Goal: Browse casually

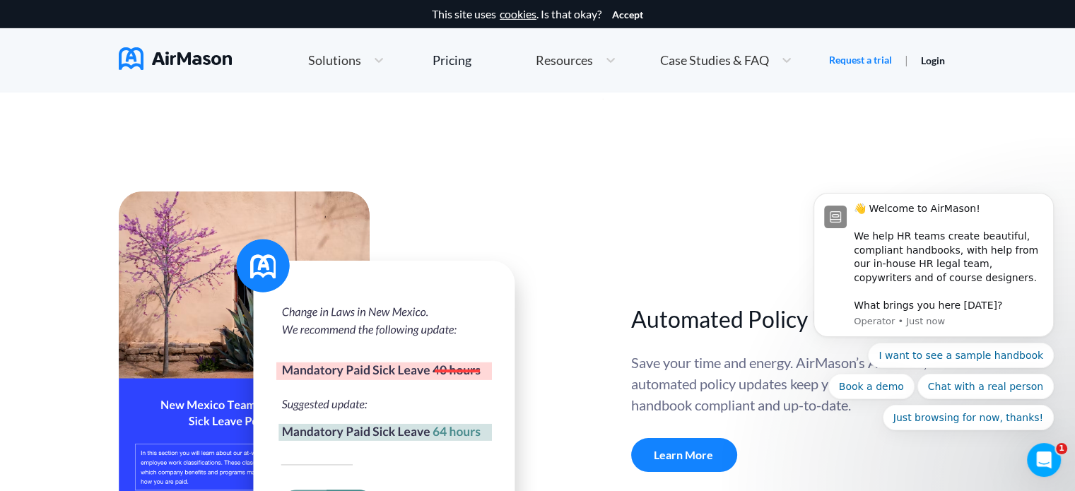
scroll to position [4877, 0]
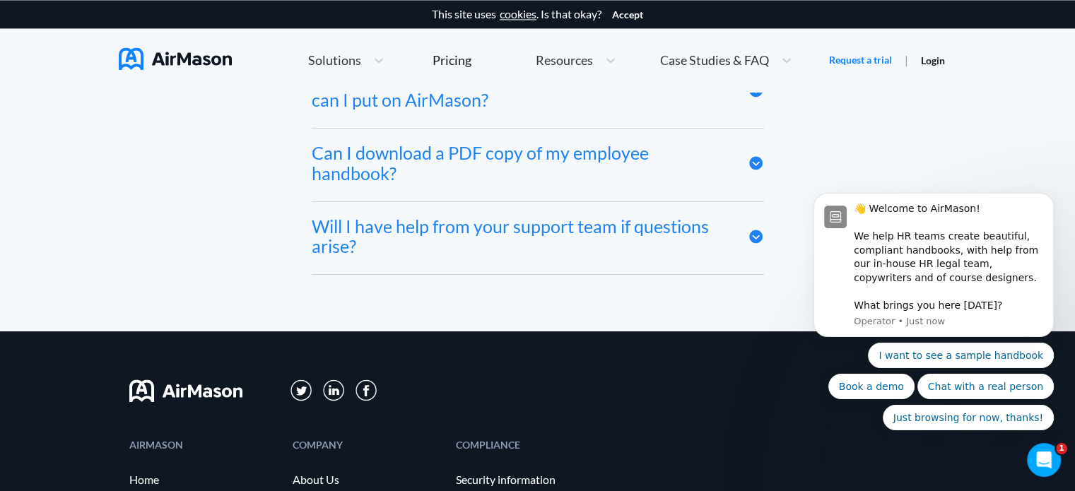
scroll to position [7572, 0]
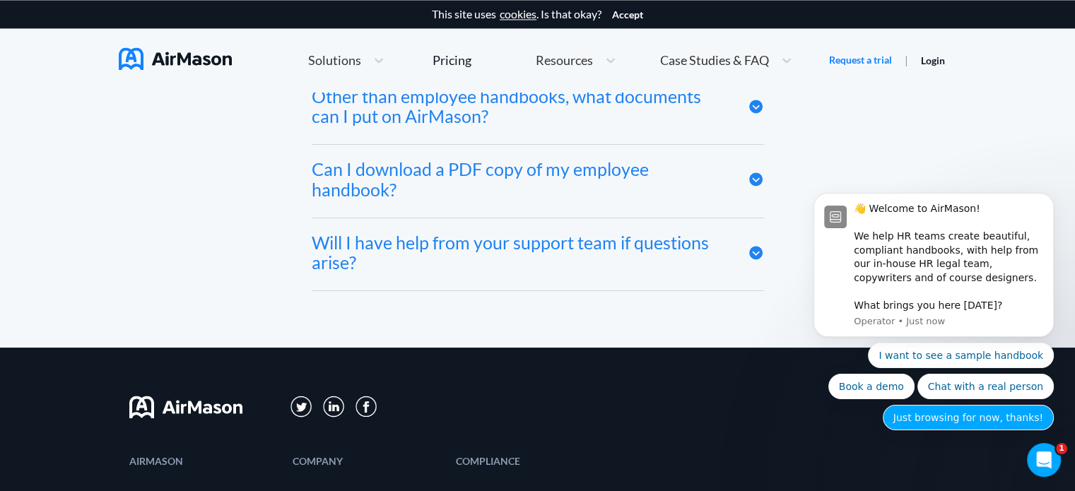
click at [1019, 419] on button "Just browsing for now, thanks!" at bounding box center [968, 417] width 171 height 25
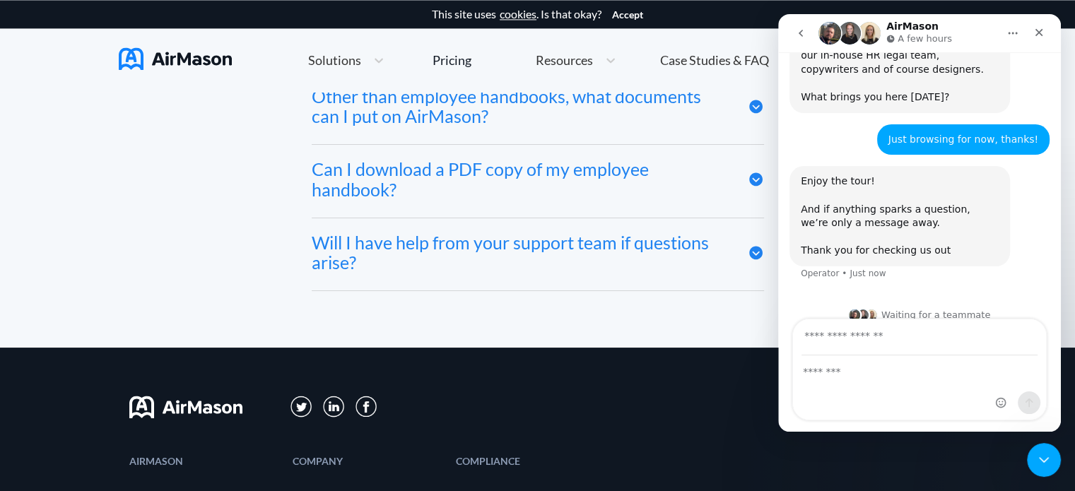
scroll to position [141, 0]
click at [1035, 33] on icon "Close" at bounding box center [1038, 32] width 11 height 11
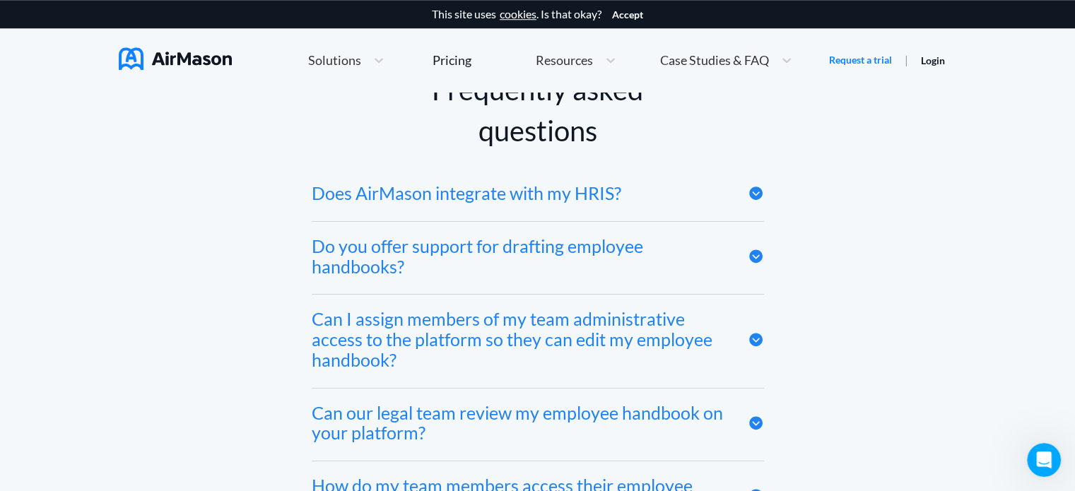
scroll to position [6653, 0]
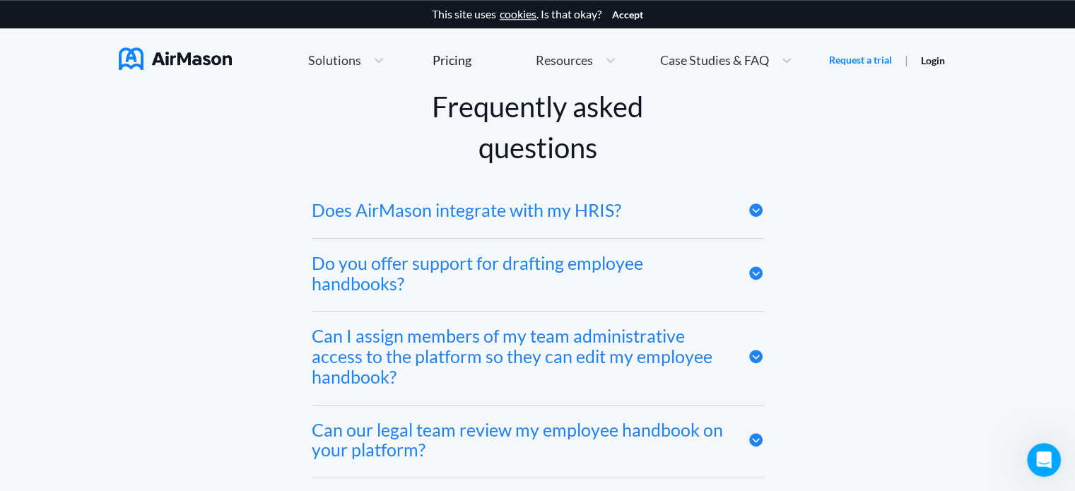
click at [756, 214] on icon at bounding box center [755, 210] width 13 height 13
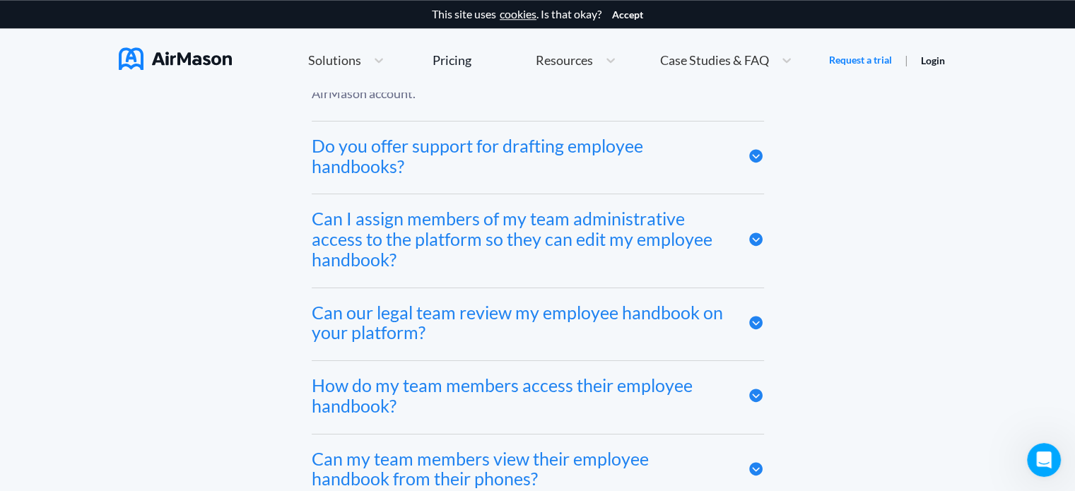
scroll to position [6865, 0]
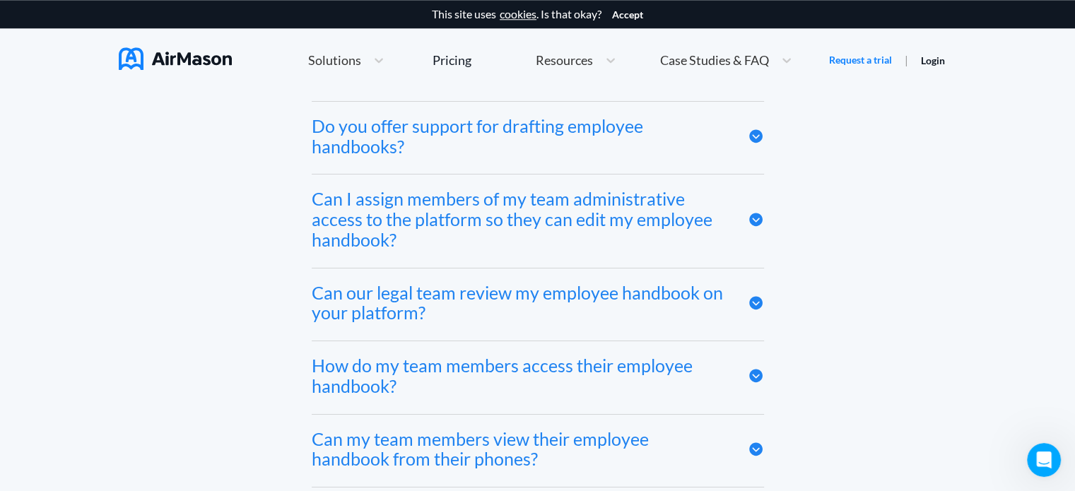
click at [753, 141] on icon at bounding box center [756, 136] width 16 height 16
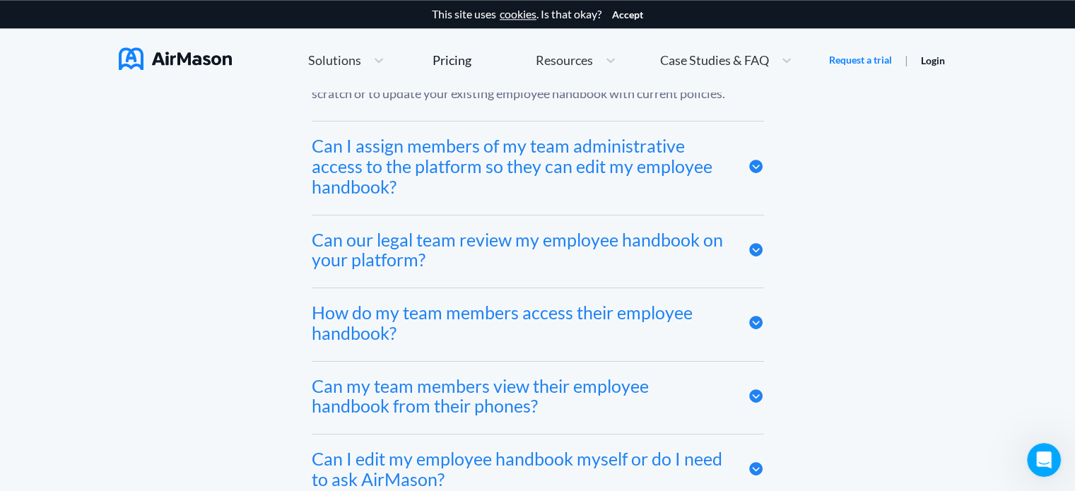
scroll to position [6936, 0]
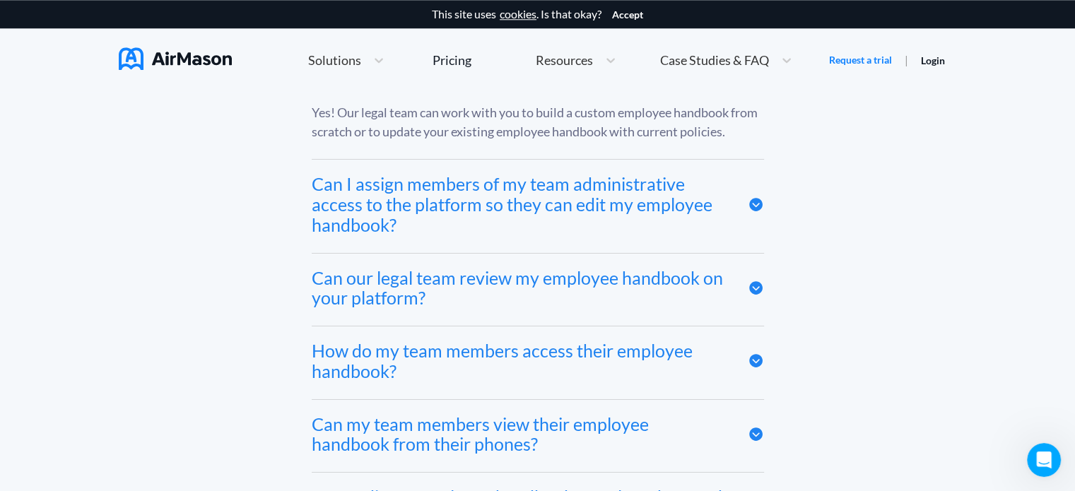
click at [754, 206] on icon at bounding box center [755, 204] width 13 height 13
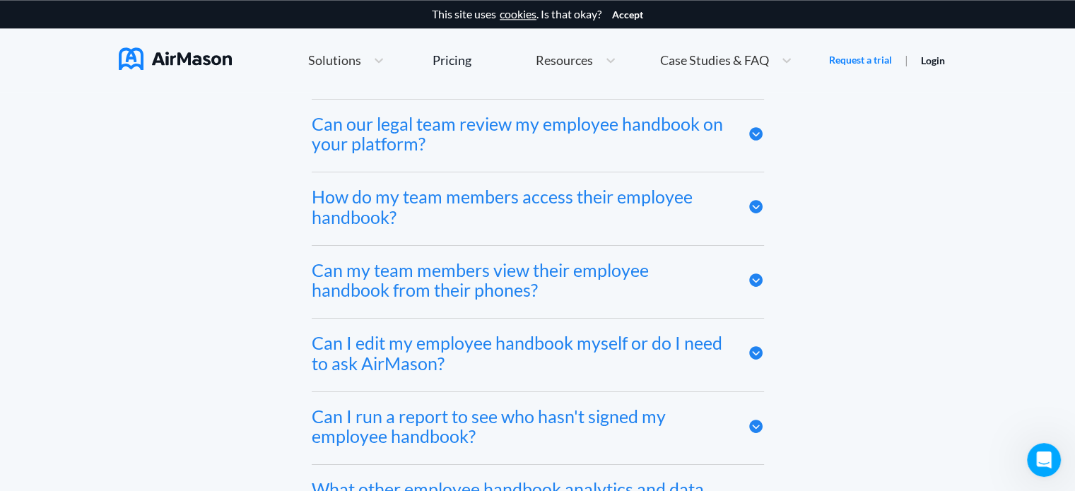
scroll to position [7148, 0]
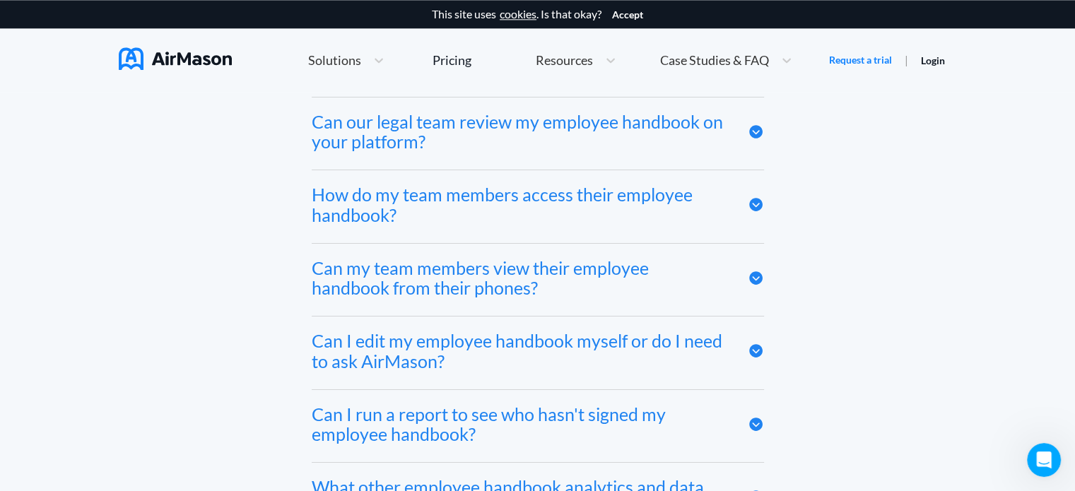
click at [759, 137] on icon at bounding box center [755, 131] width 13 height 13
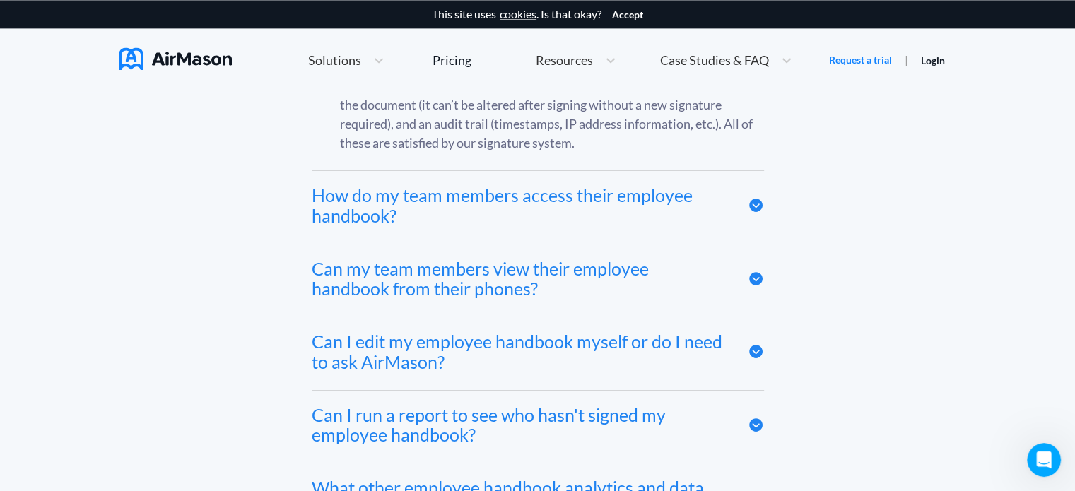
scroll to position [7431, 0]
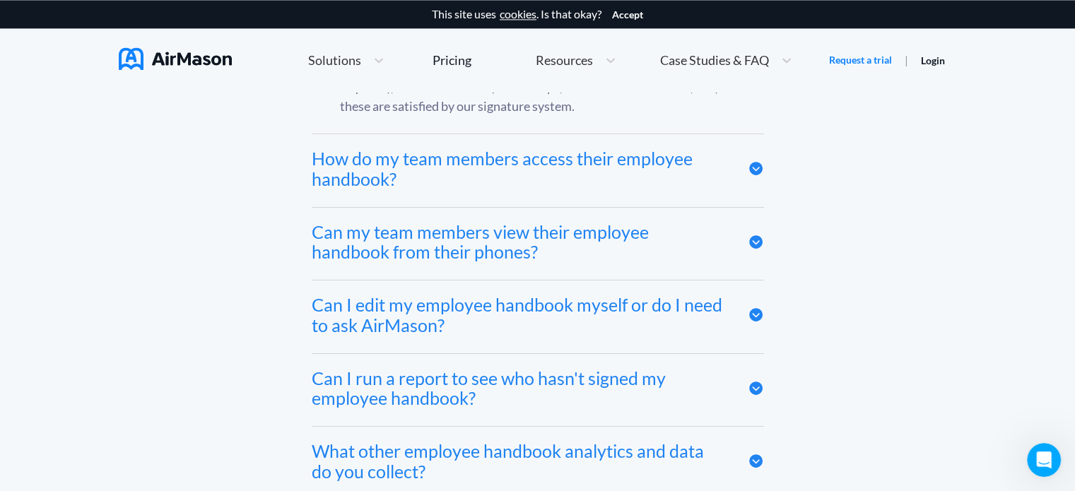
click at [759, 169] on icon at bounding box center [755, 169] width 13 height 13
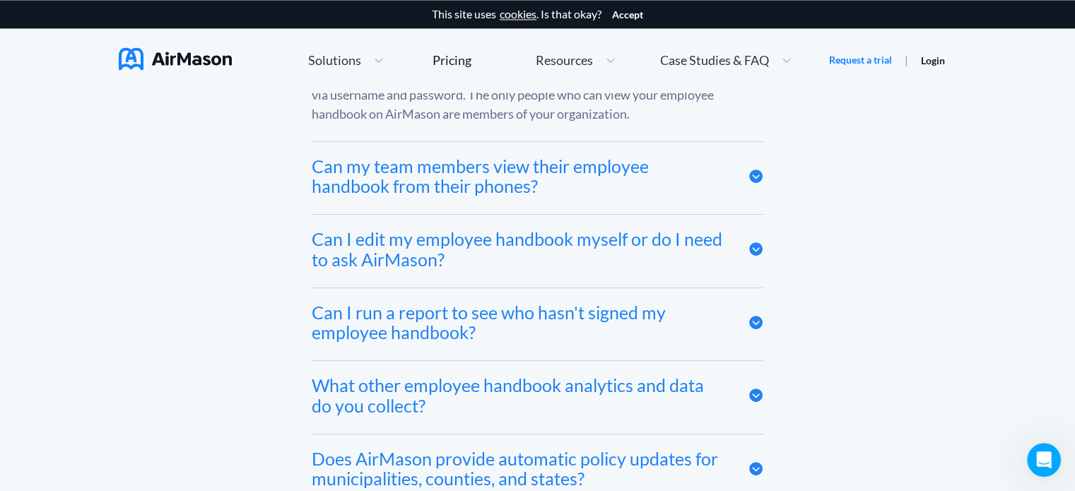
scroll to position [7572, 0]
click at [756, 179] on icon at bounding box center [755, 175] width 13 height 13
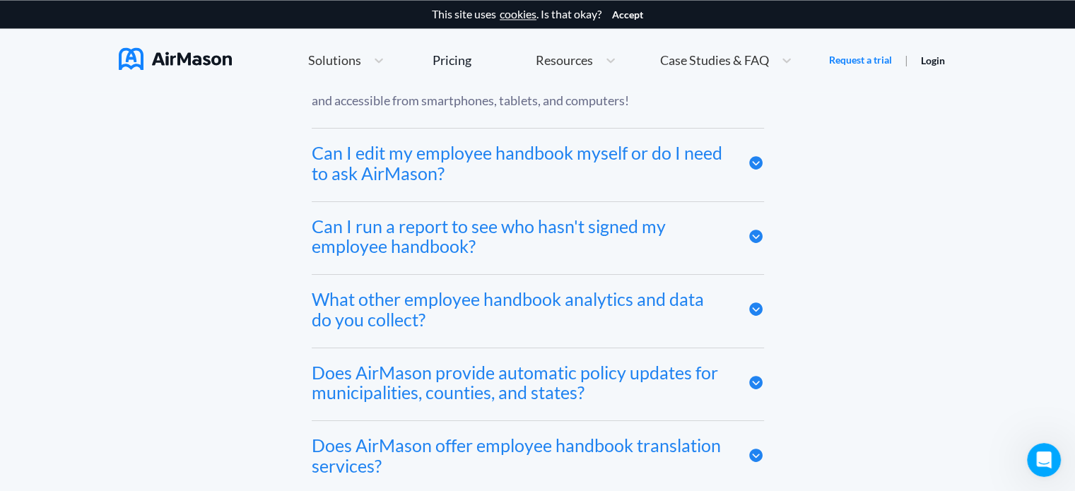
scroll to position [7643, 0]
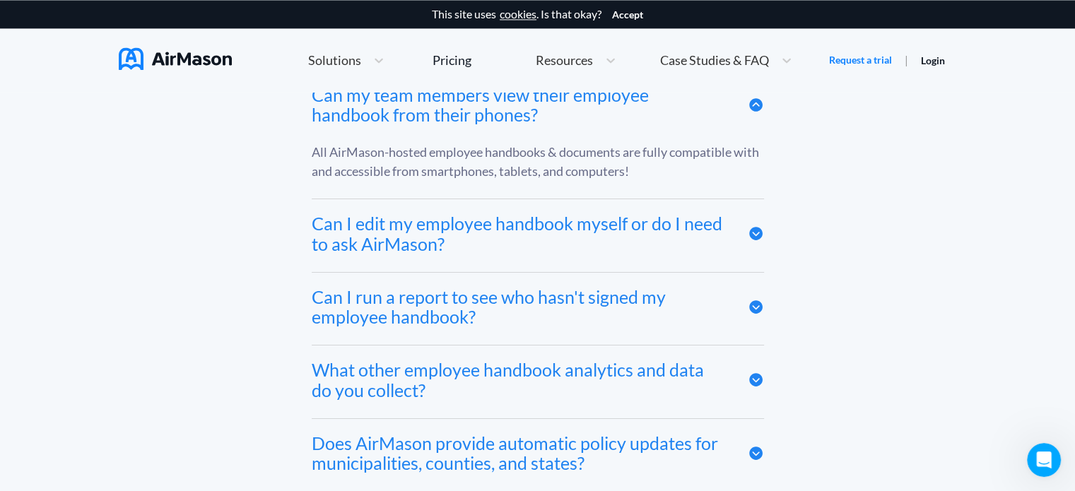
click at [758, 237] on icon at bounding box center [756, 233] width 16 height 16
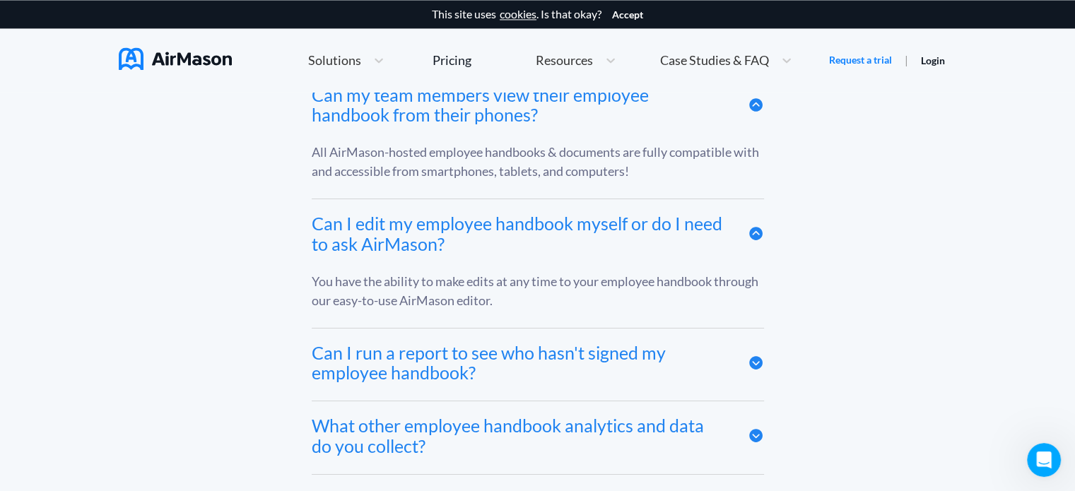
click at [749, 371] on icon at bounding box center [756, 363] width 16 height 16
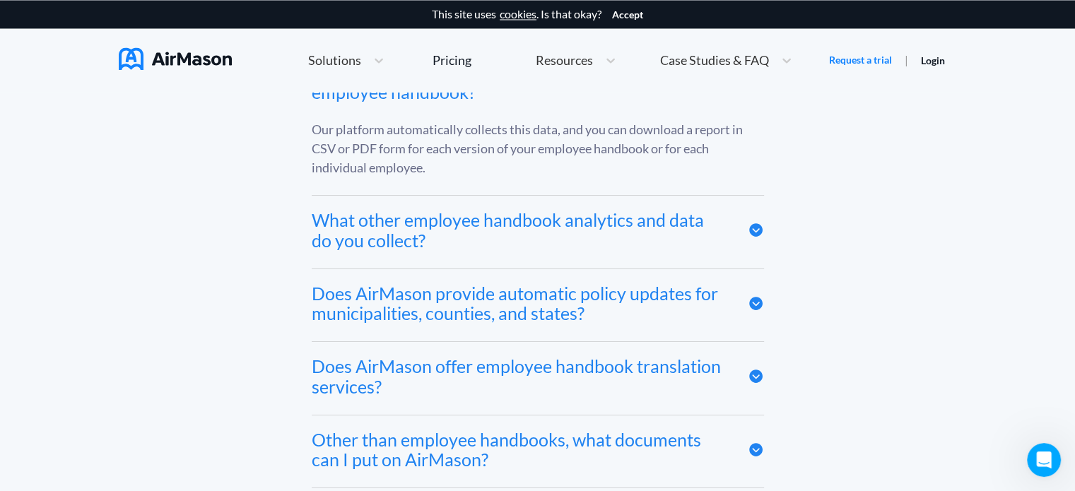
scroll to position [7926, 0]
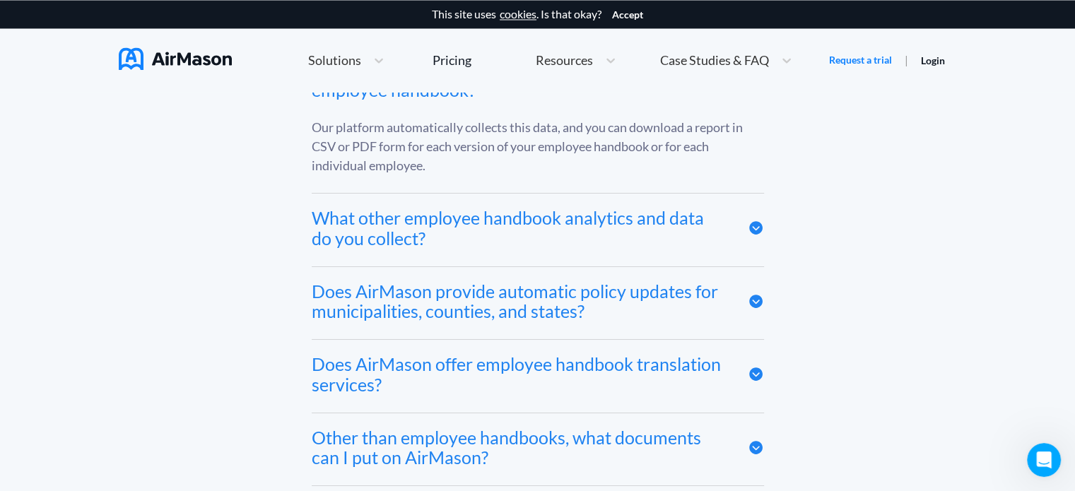
click at [755, 229] on icon at bounding box center [755, 228] width 13 height 13
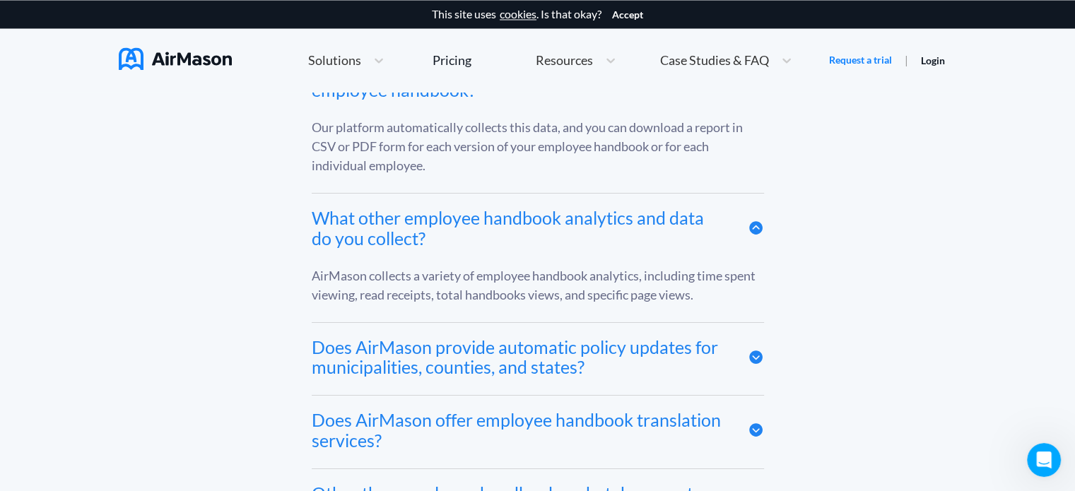
click at [752, 357] on icon at bounding box center [755, 357] width 13 height 13
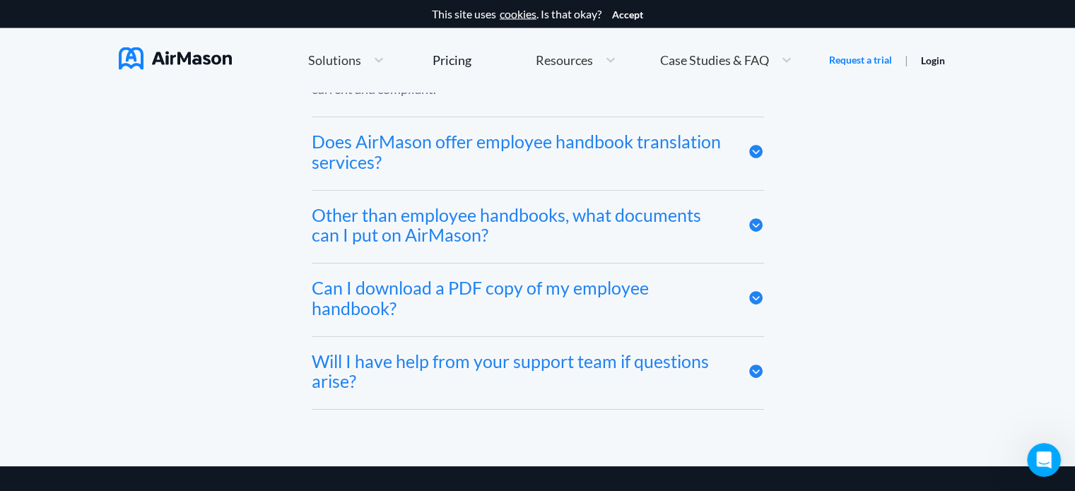
scroll to position [8208, 0]
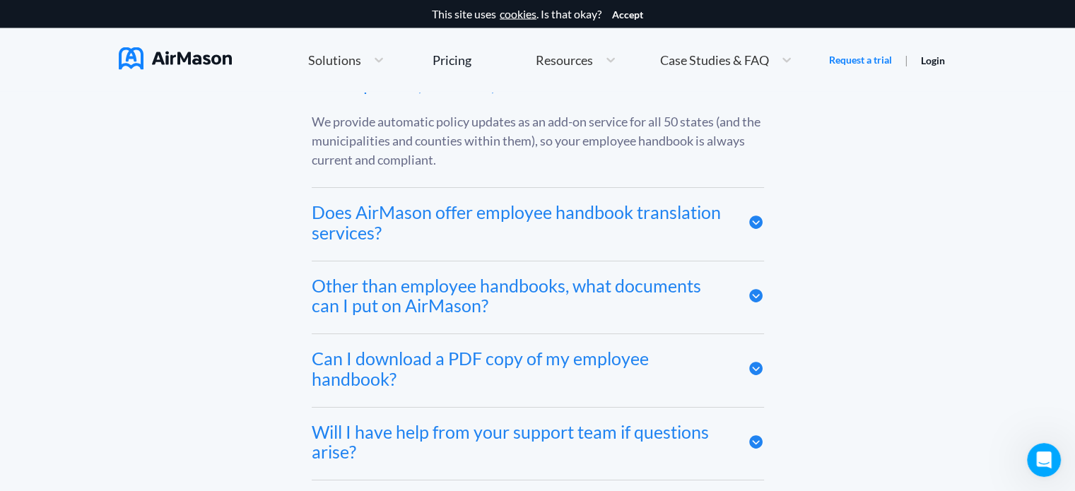
click at [756, 221] on icon at bounding box center [755, 222] width 13 height 13
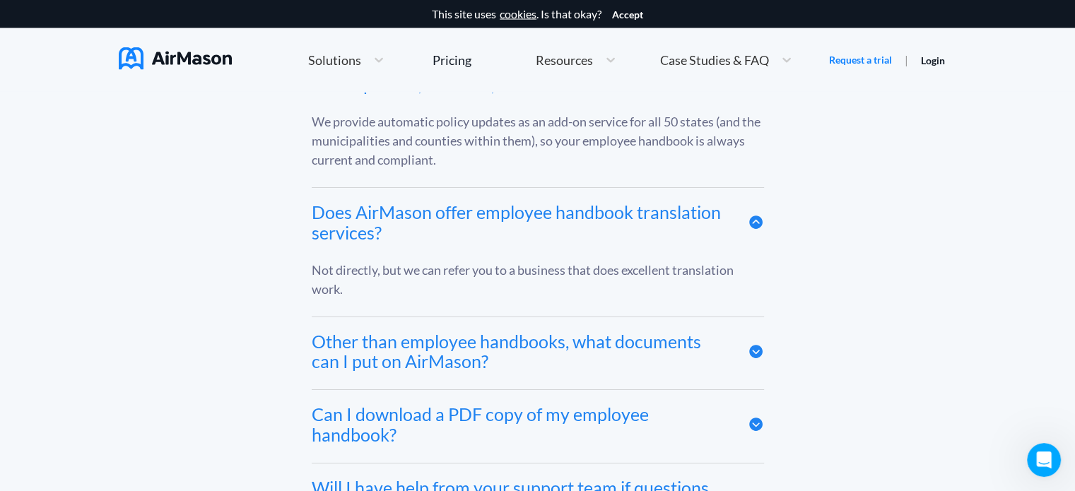
click at [759, 354] on icon at bounding box center [755, 351] width 13 height 13
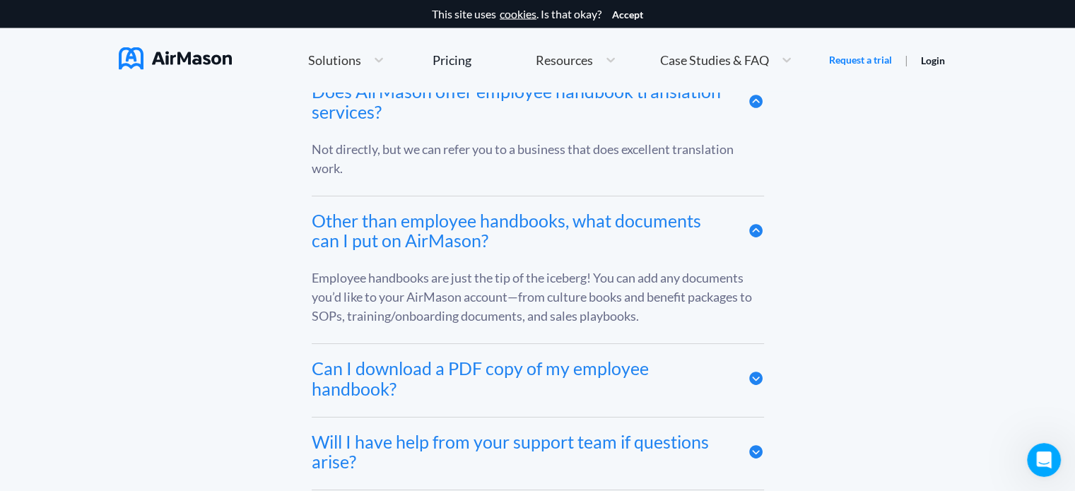
scroll to position [8350, 0]
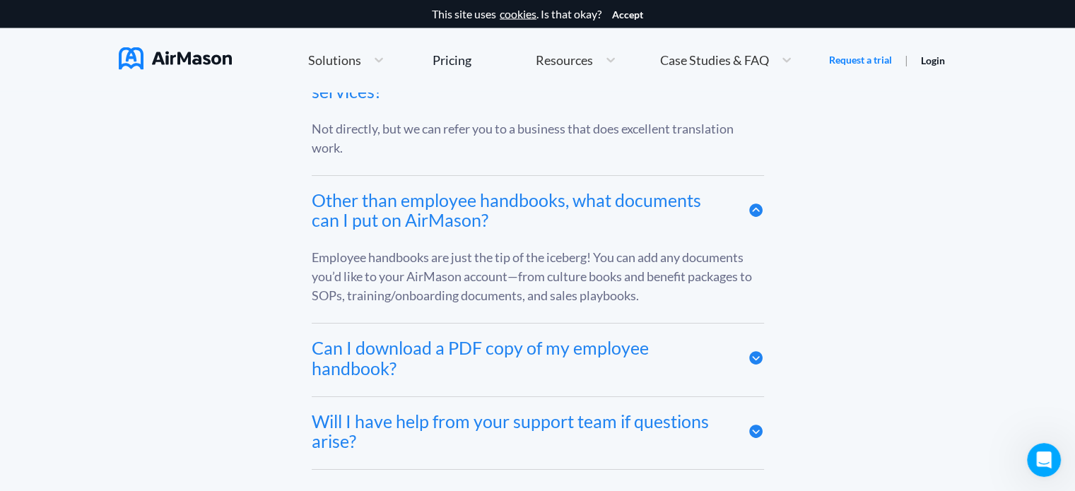
click at [759, 362] on icon at bounding box center [755, 358] width 13 height 13
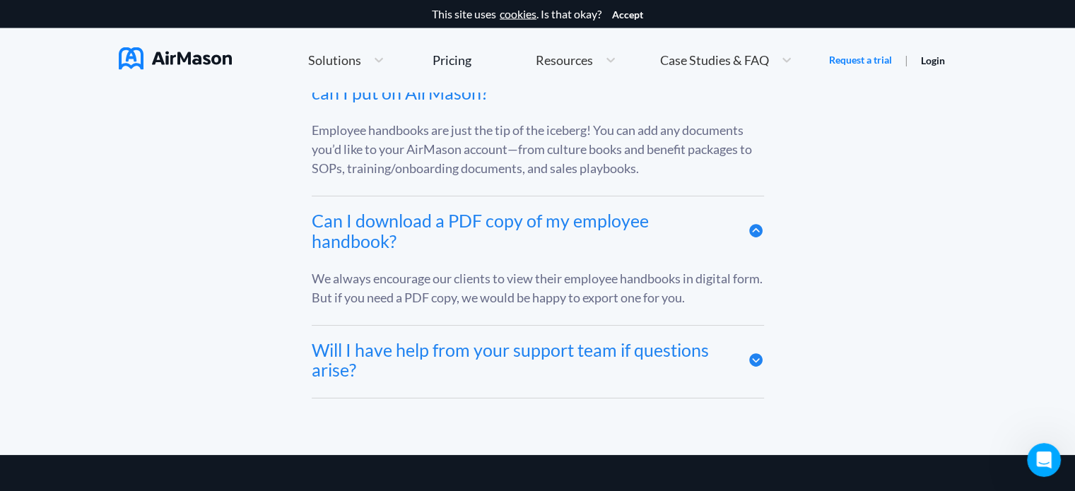
scroll to position [8491, 0]
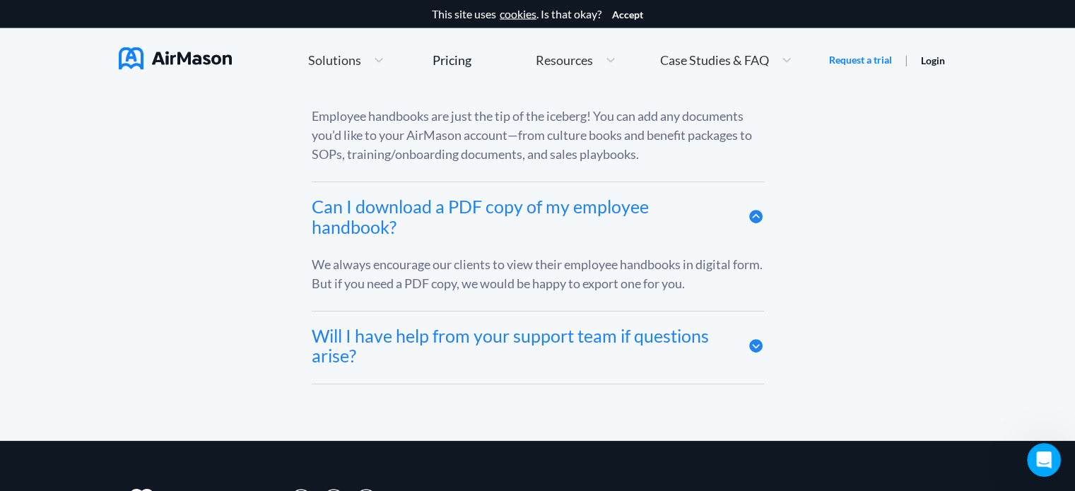
click at [756, 349] on icon at bounding box center [756, 346] width 16 height 16
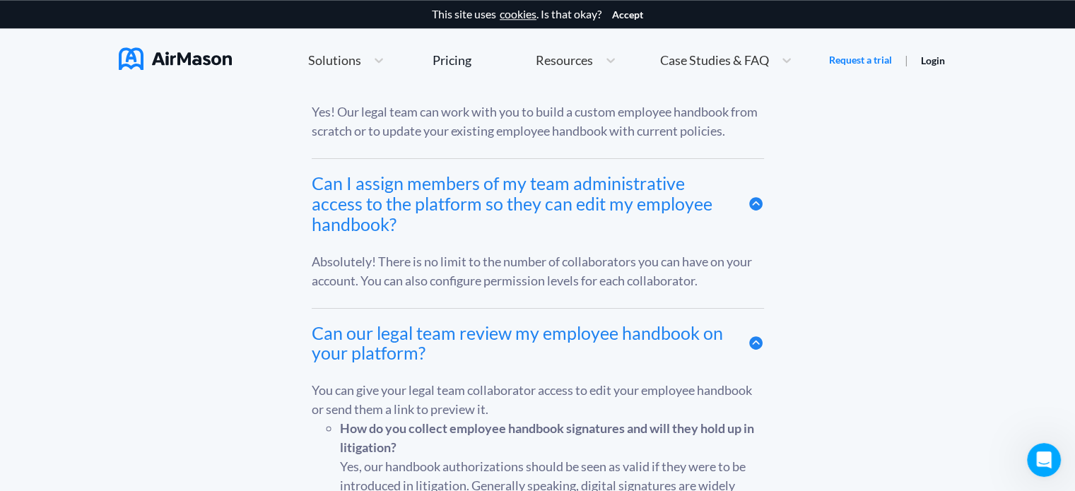
scroll to position [6936, 0]
click at [751, 206] on icon at bounding box center [755, 204] width 13 height 13
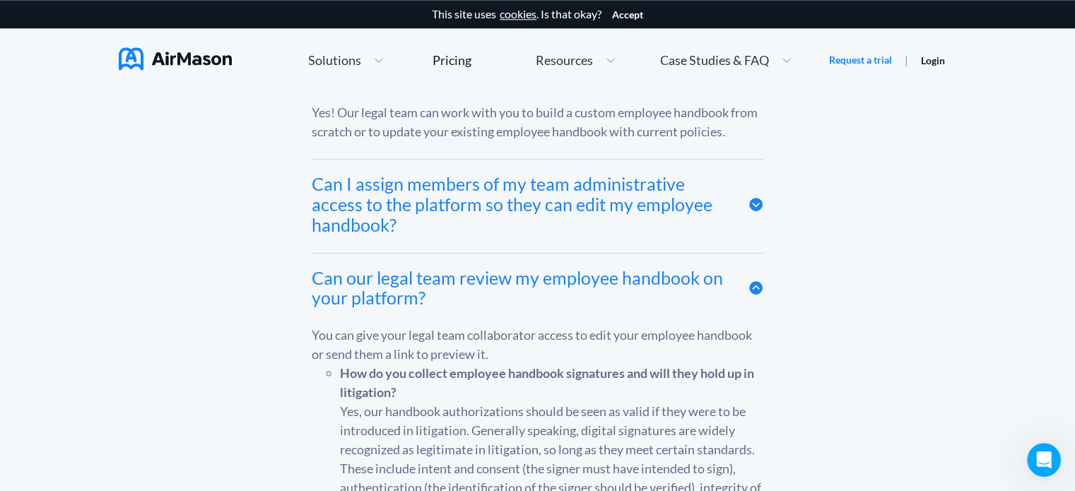
click at [751, 295] on icon at bounding box center [755, 287] width 13 height 13
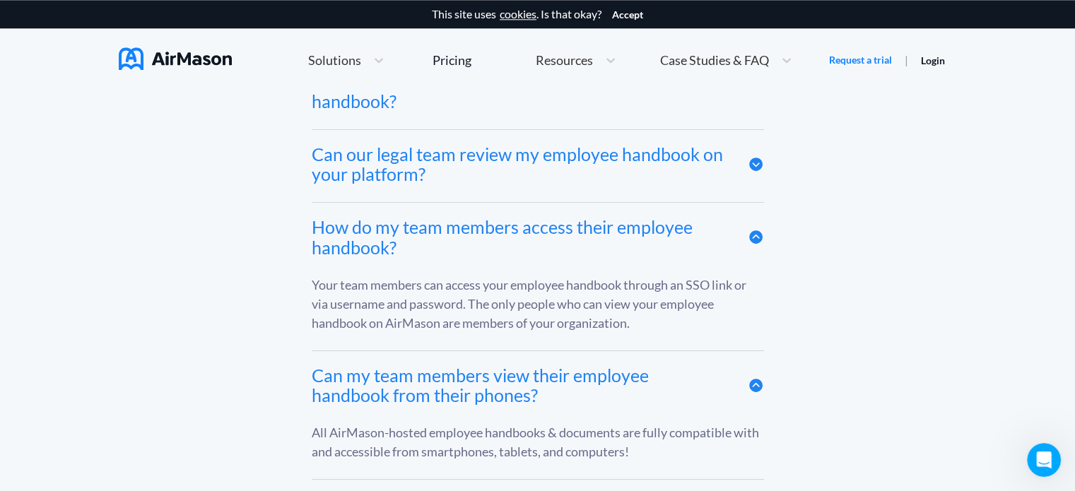
scroll to position [7077, 0]
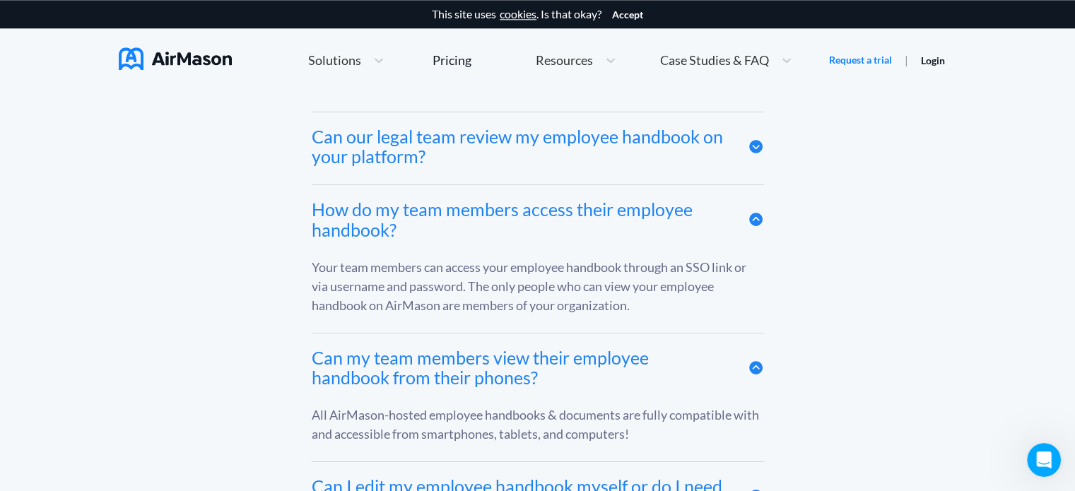
click at [756, 227] on icon at bounding box center [755, 219] width 13 height 13
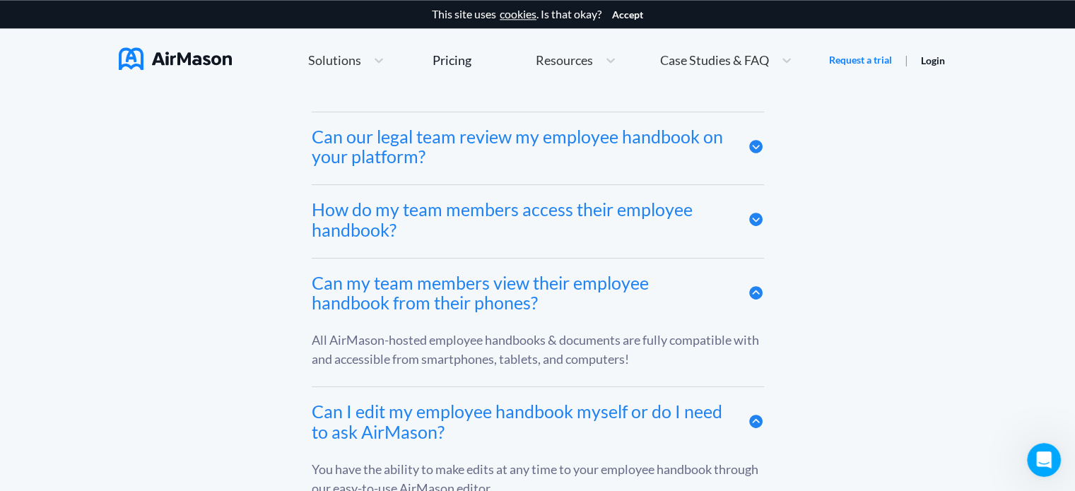
click at [761, 297] on icon at bounding box center [755, 292] width 13 height 13
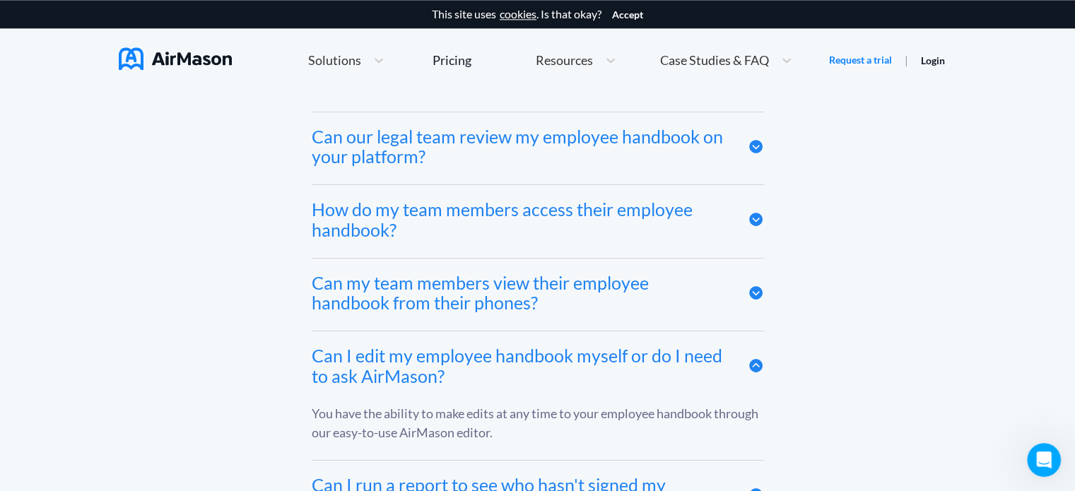
click at [758, 373] on icon at bounding box center [755, 366] width 13 height 13
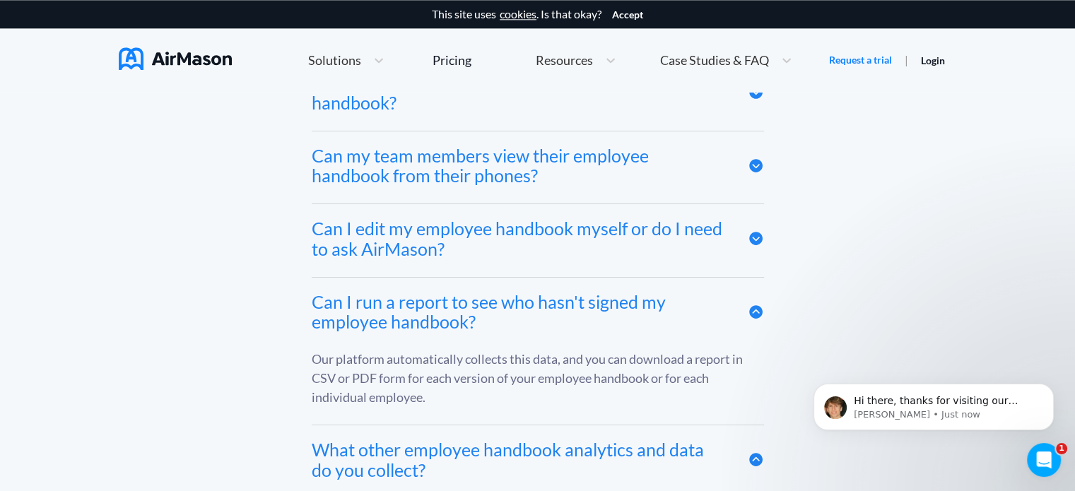
scroll to position [7219, 0]
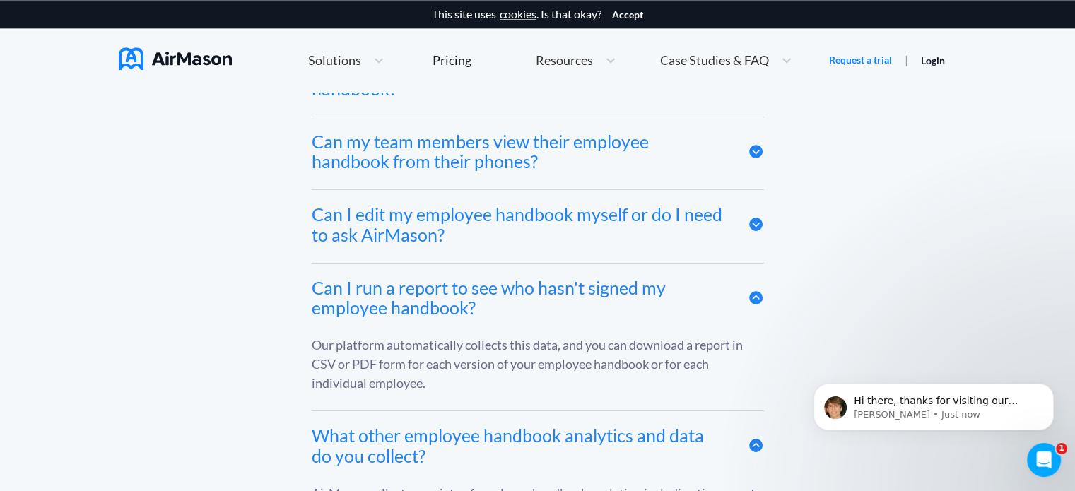
click at [752, 300] on icon at bounding box center [755, 297] width 13 height 13
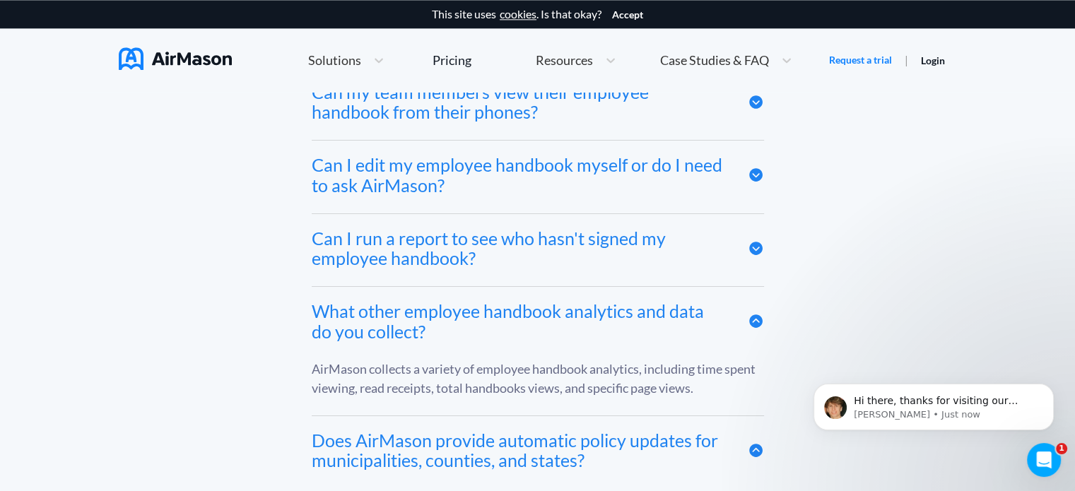
scroll to position [7289, 0]
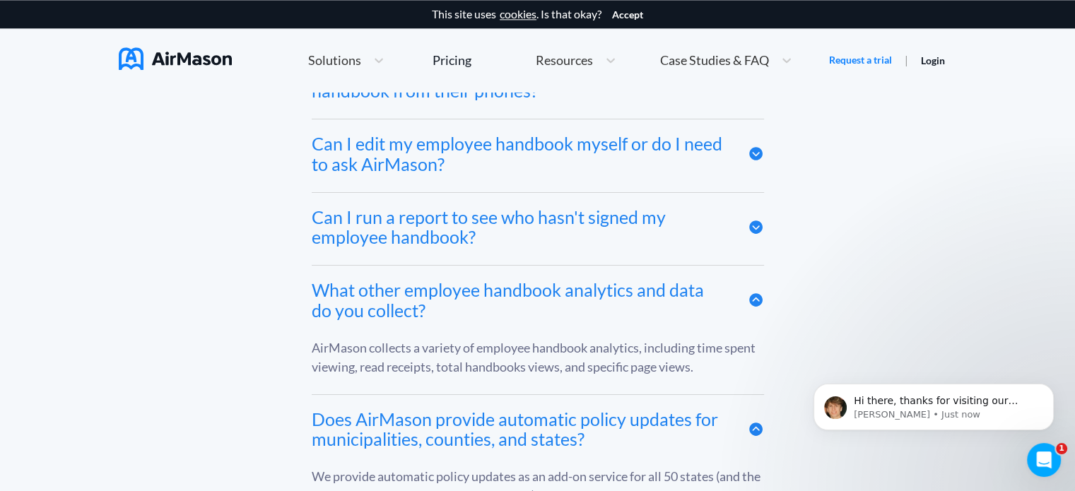
click at [749, 308] on icon at bounding box center [756, 300] width 16 height 16
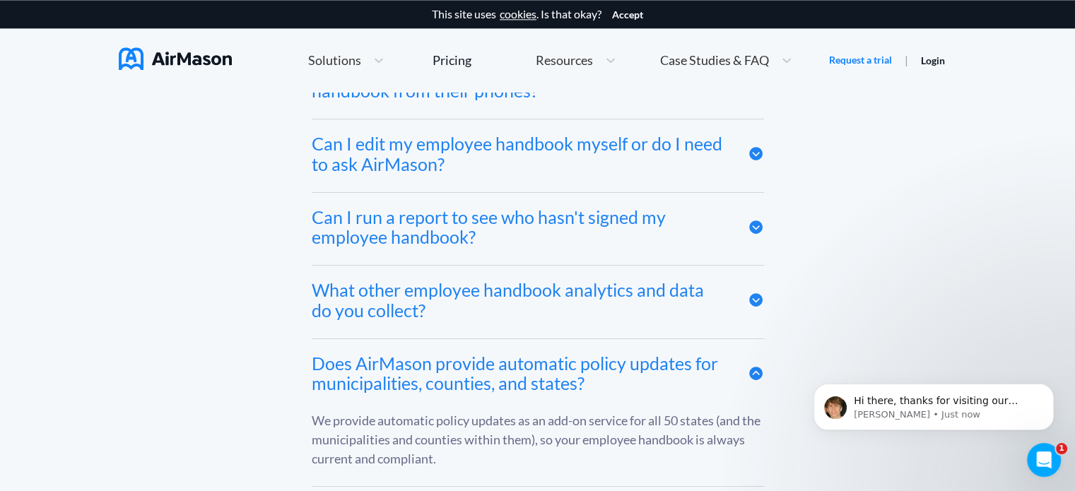
click at [758, 375] on icon at bounding box center [755, 373] width 13 height 13
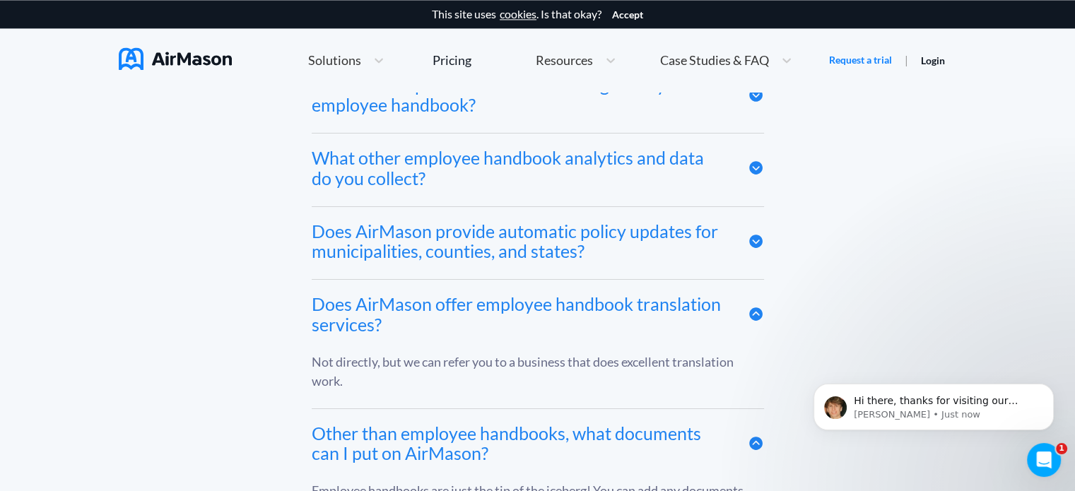
scroll to position [7431, 0]
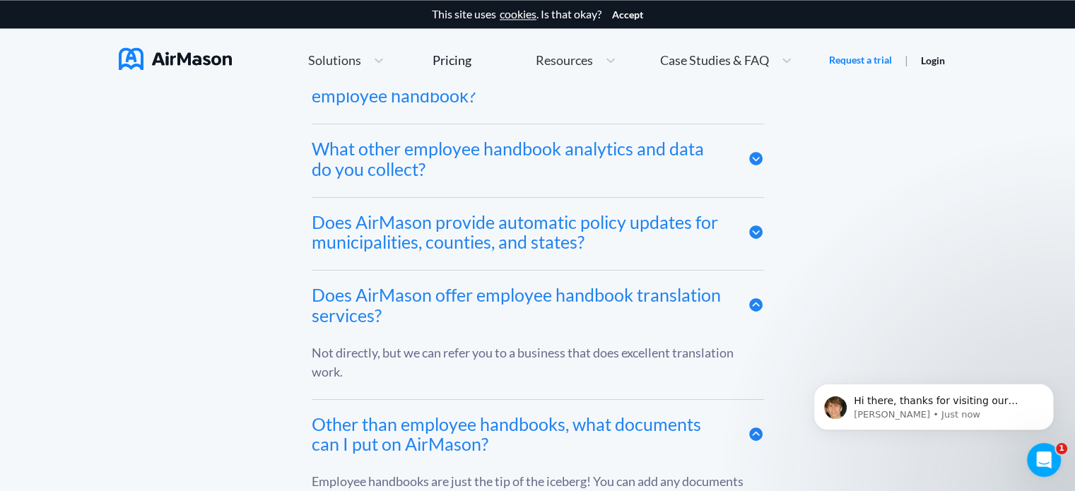
click at [755, 307] on icon at bounding box center [755, 305] width 13 height 13
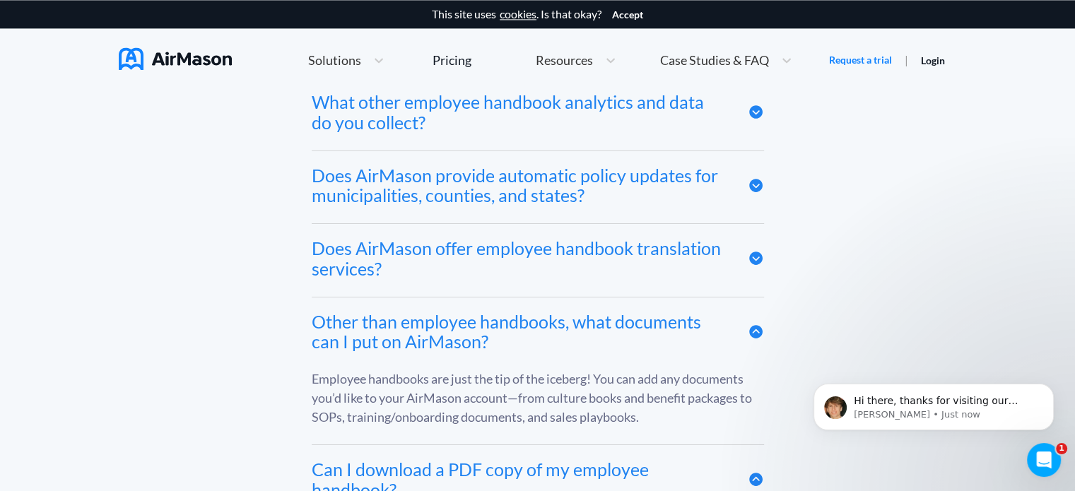
scroll to position [7502, 0]
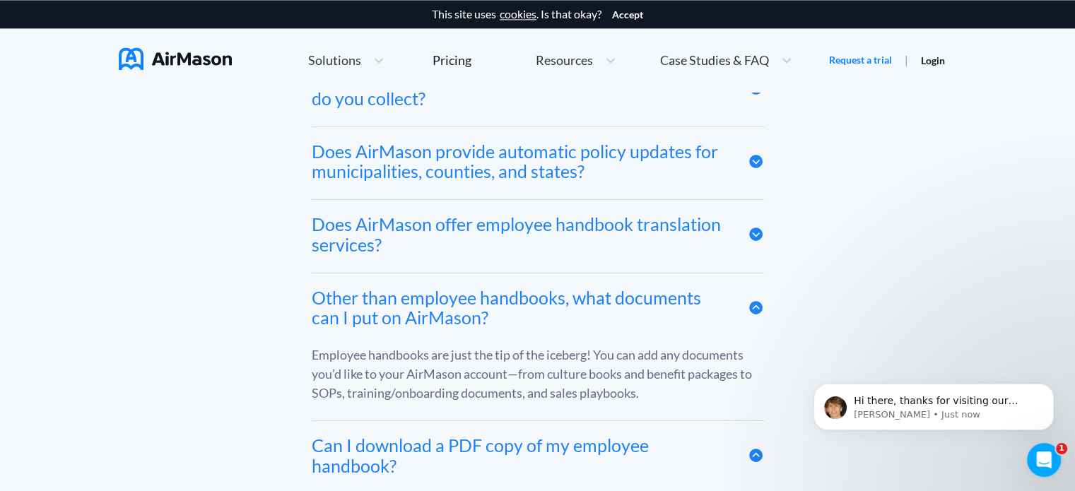
drag, startPoint x: 753, startPoint y: 307, endPoint x: 756, endPoint y: 327, distance: 19.2
click at [753, 308] on icon at bounding box center [755, 307] width 13 height 13
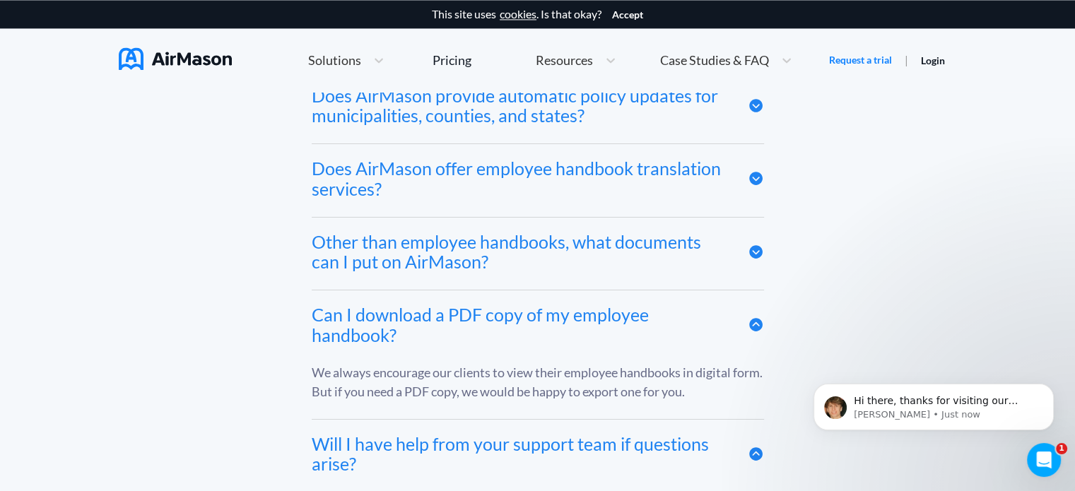
scroll to position [7572, 0]
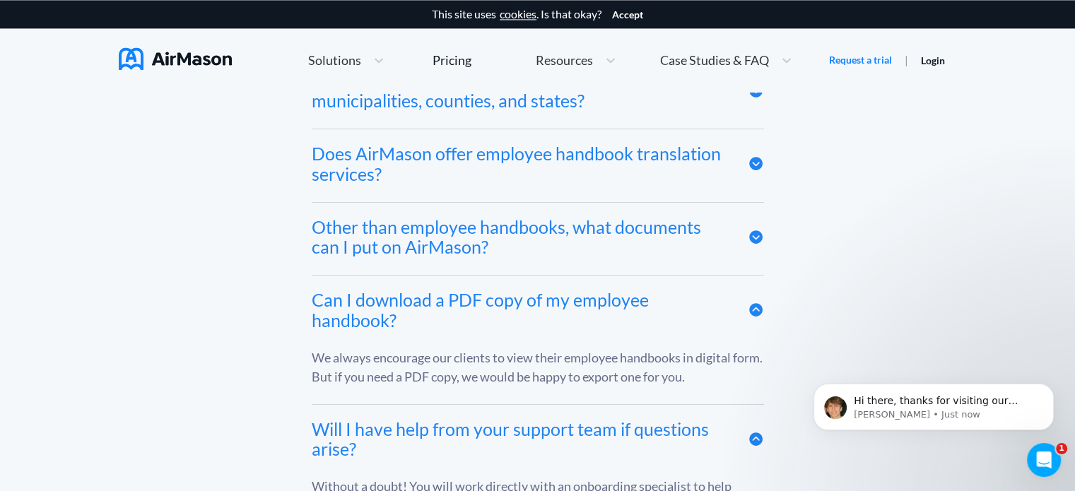
click at [752, 310] on icon at bounding box center [755, 310] width 13 height 13
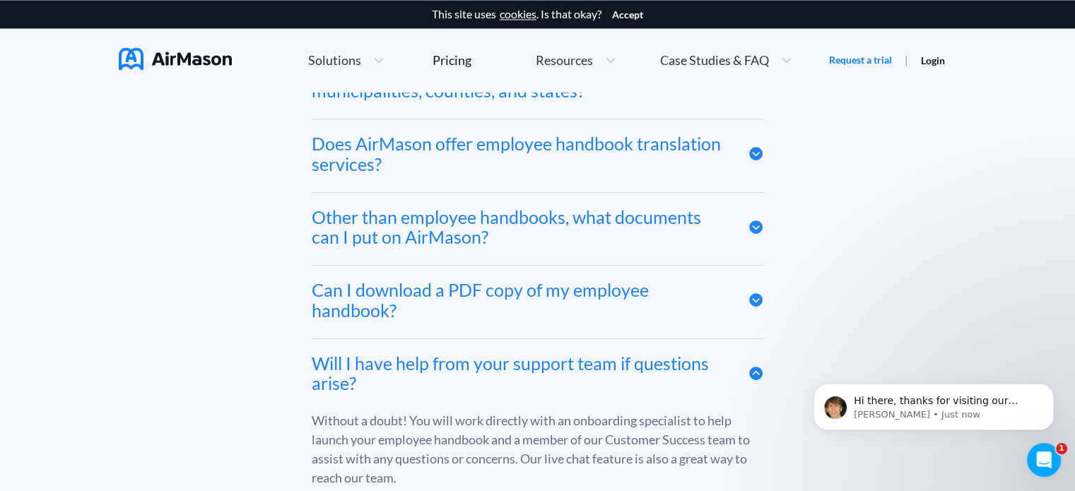
scroll to position [7643, 0]
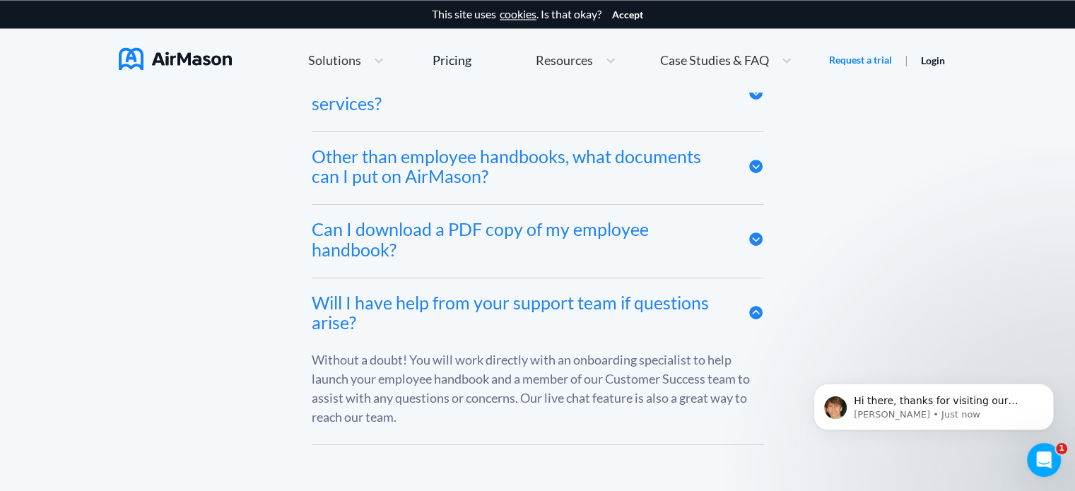
click at [752, 315] on icon at bounding box center [755, 312] width 13 height 13
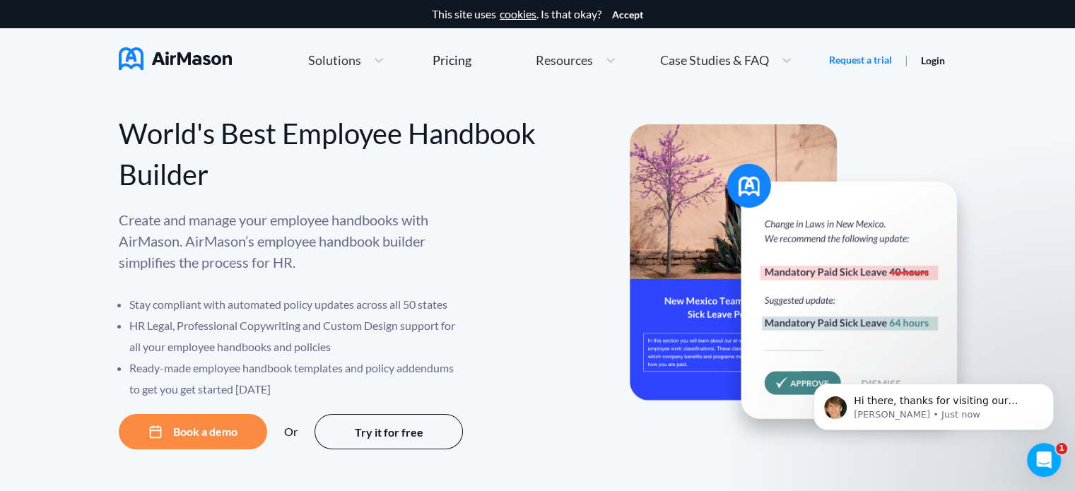
scroll to position [0, 0]
